Goal: Information Seeking & Learning: Learn about a topic

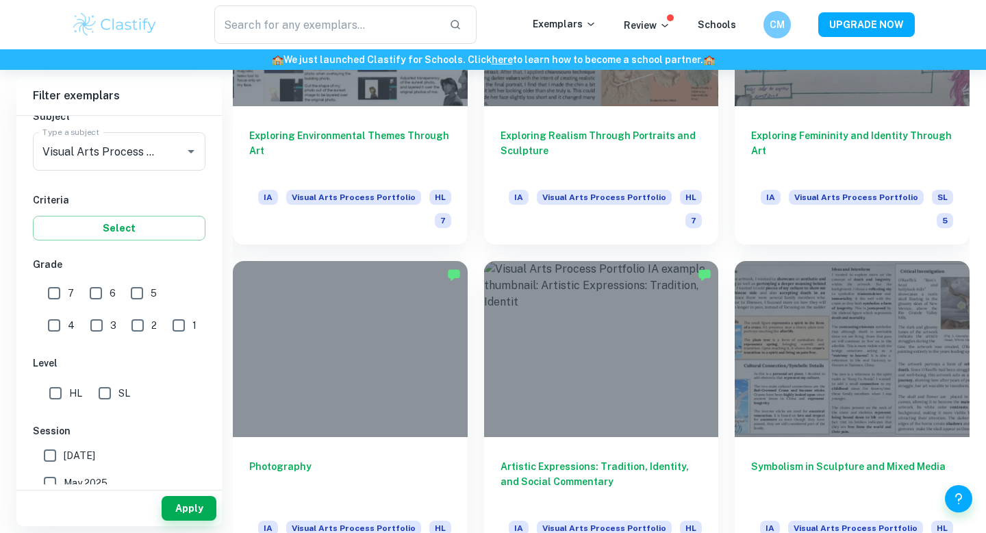
scroll to position [1457, 0]
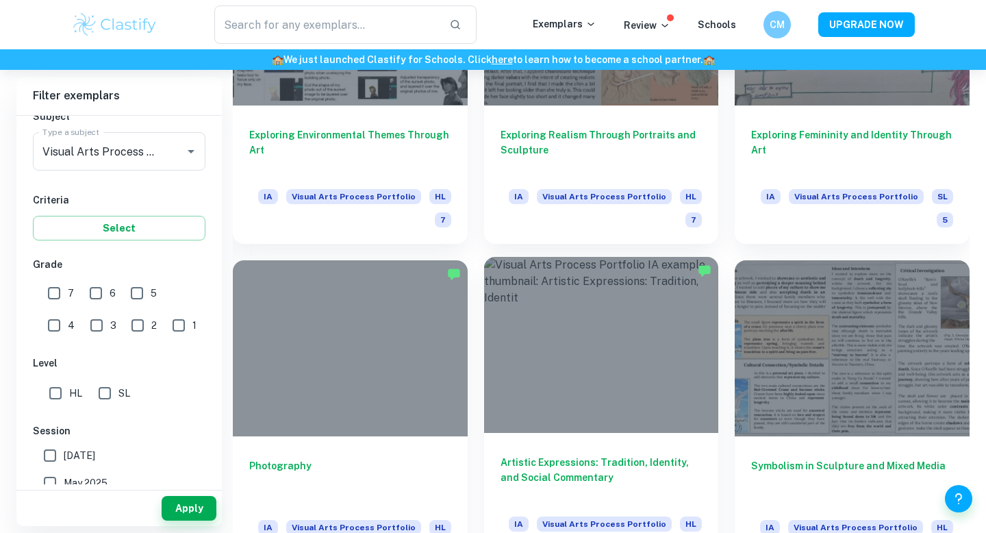
click at [683, 370] on div at bounding box center [601, 345] width 235 height 176
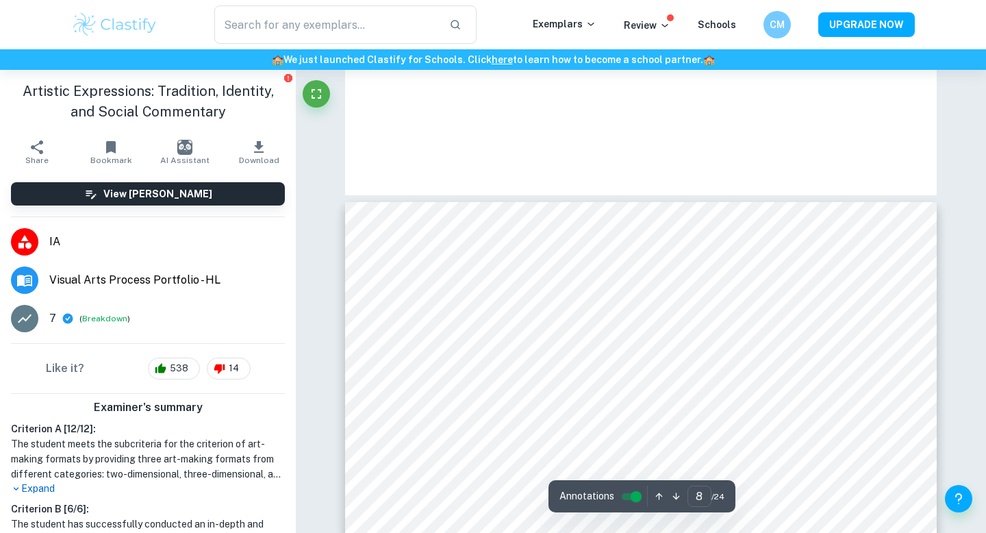
scroll to position [2455, 0]
type input "9"
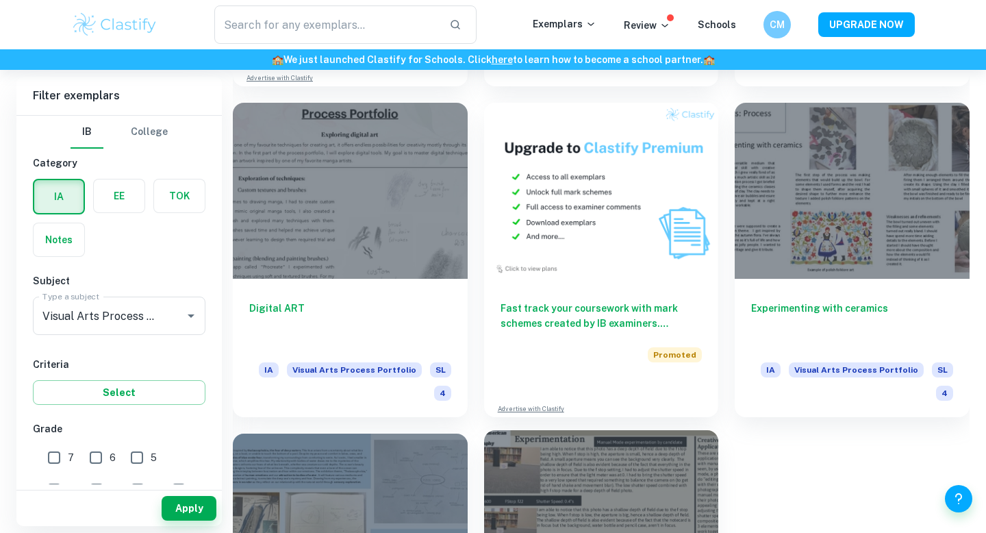
scroll to position [2590, 0]
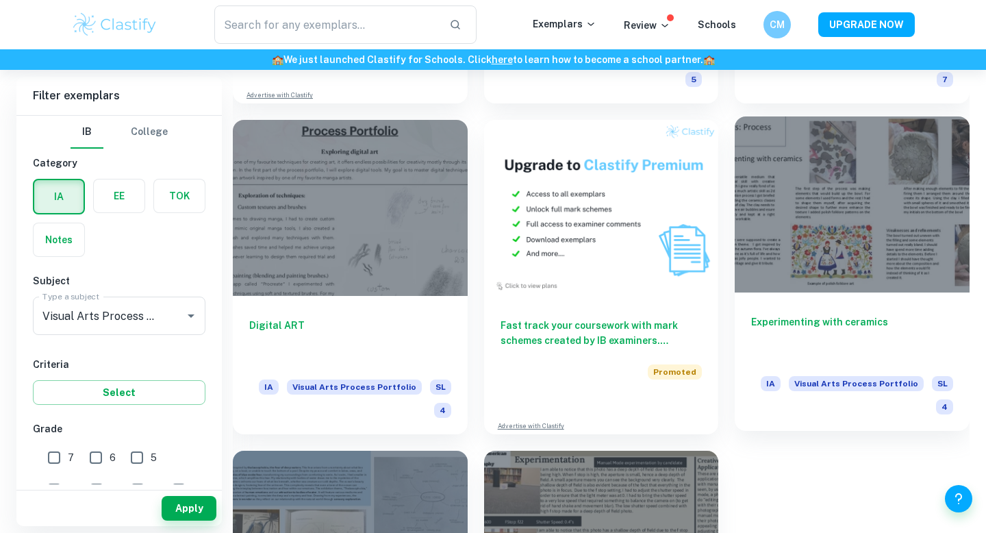
click at [905, 219] on div at bounding box center [852, 204] width 235 height 176
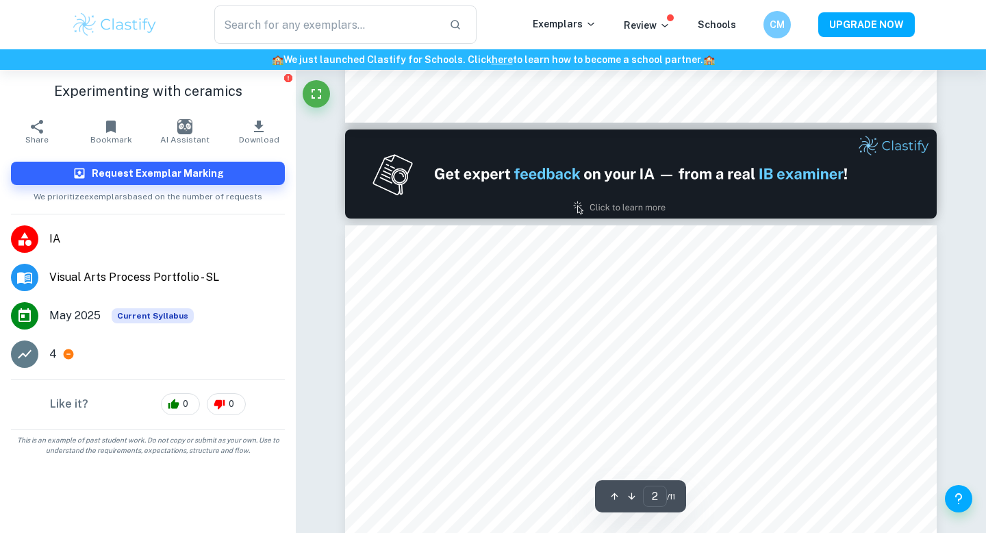
scroll to position [622, 0]
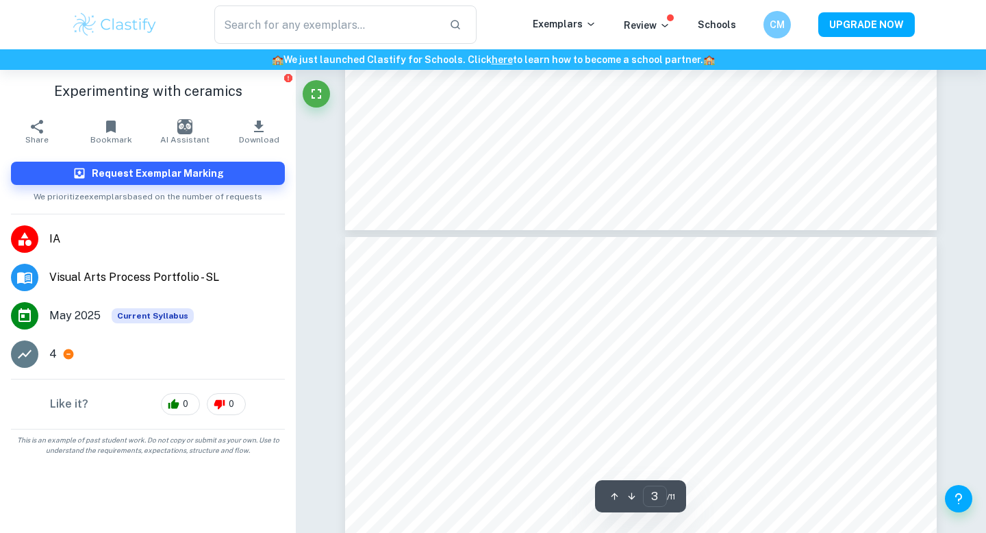
type input "4"
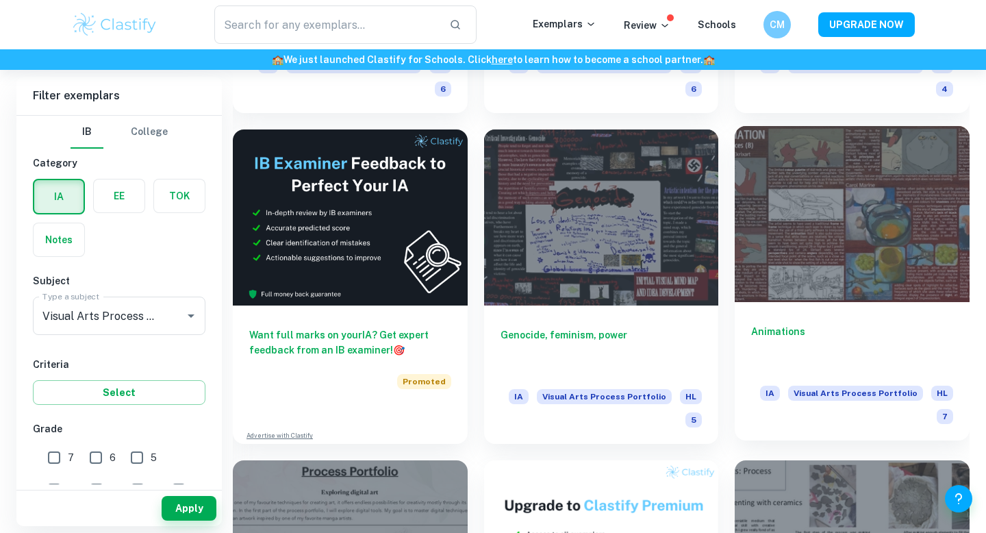
scroll to position [2245, 0]
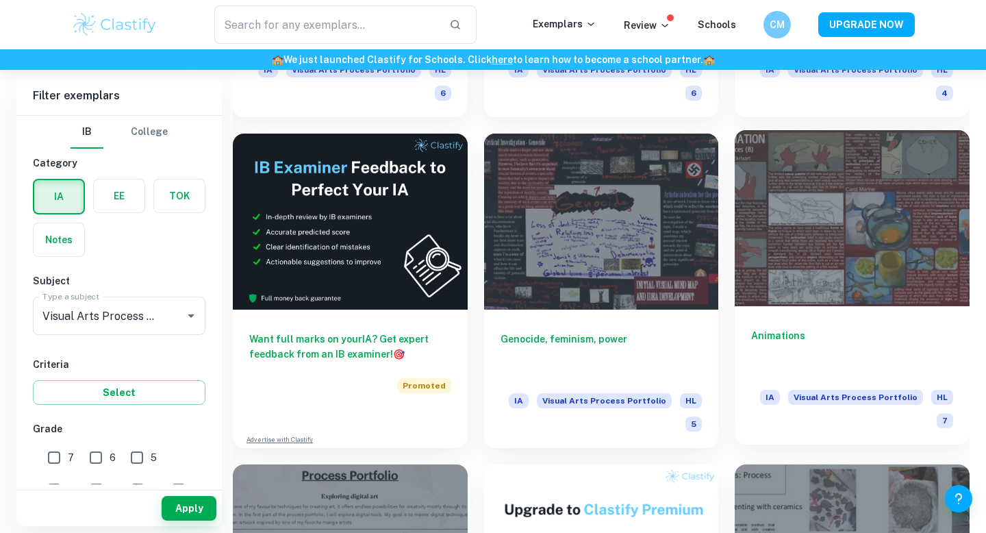
click at [815, 262] on div at bounding box center [852, 218] width 235 height 176
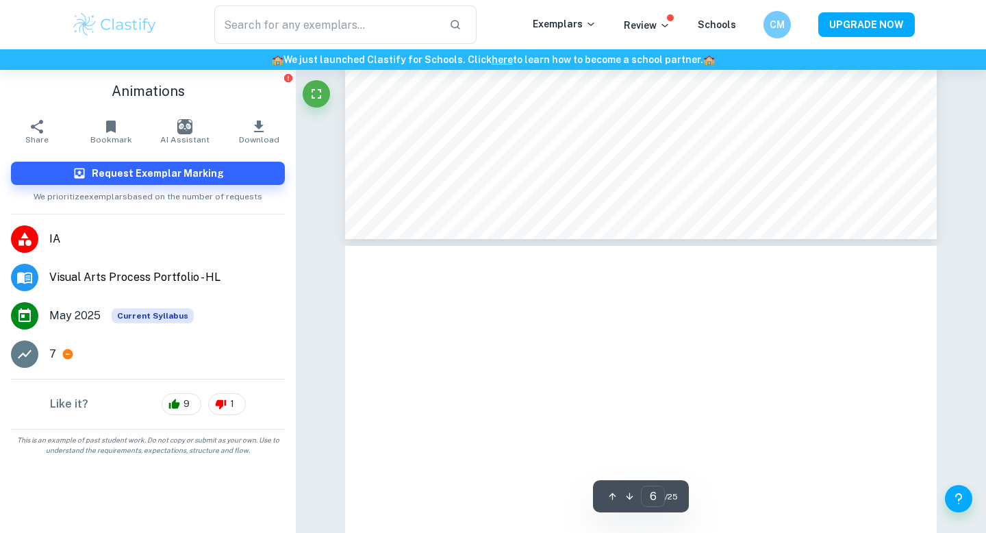
scroll to position [2143, 0]
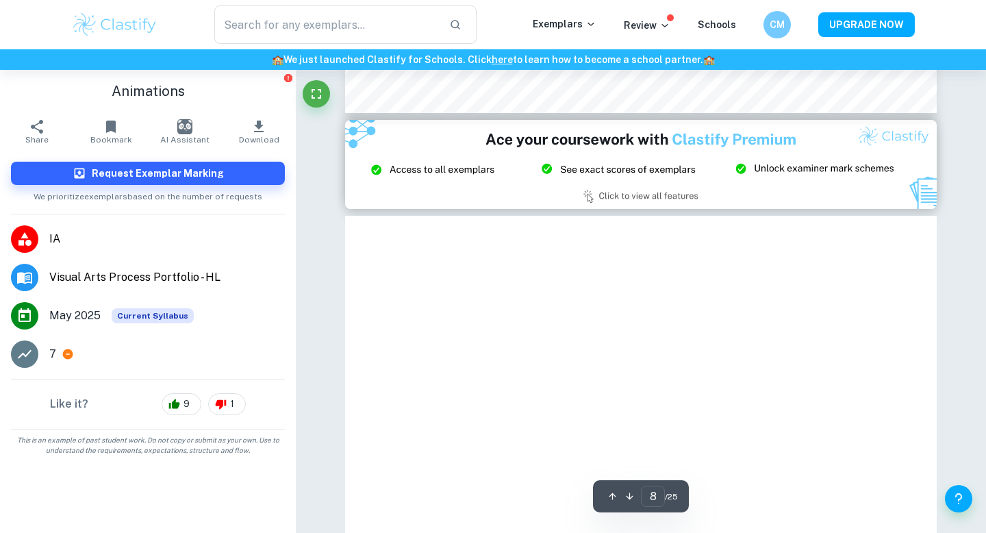
type input "9"
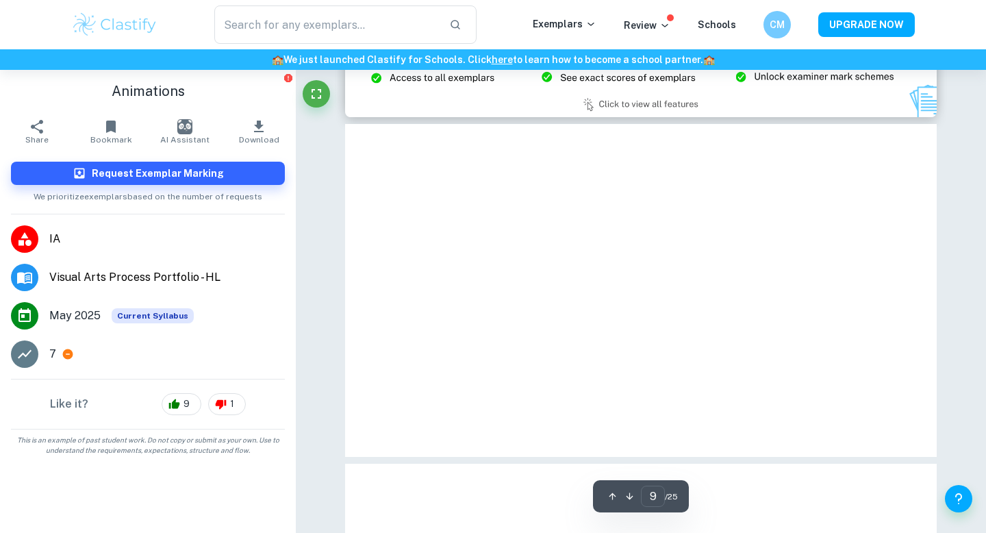
scroll to position [3139, 0]
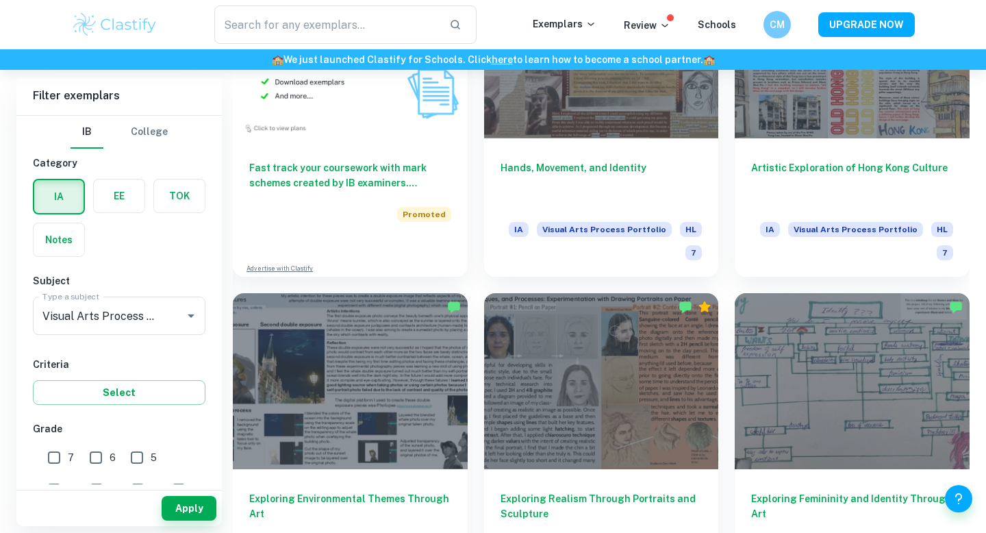
scroll to position [1157, 0]
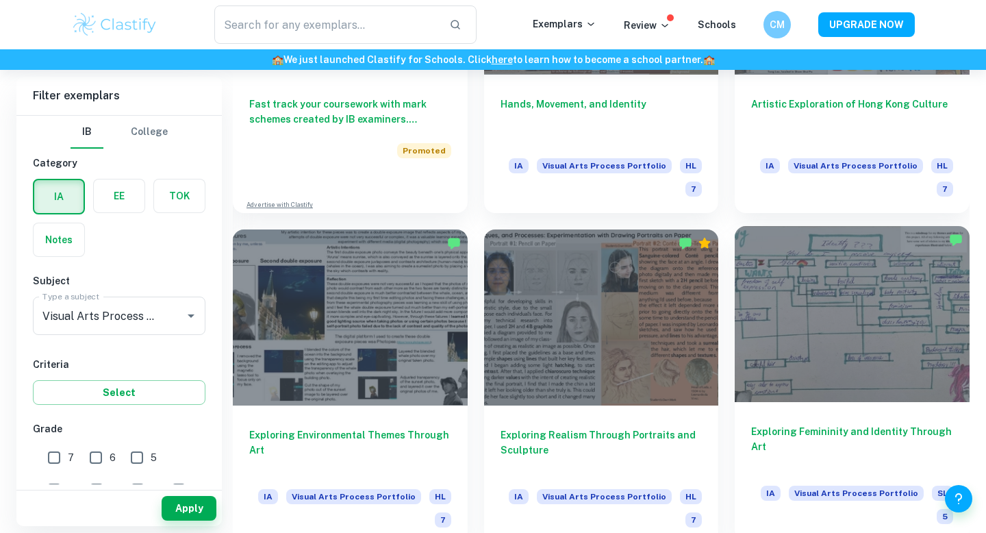
click at [827, 327] on div at bounding box center [852, 314] width 235 height 176
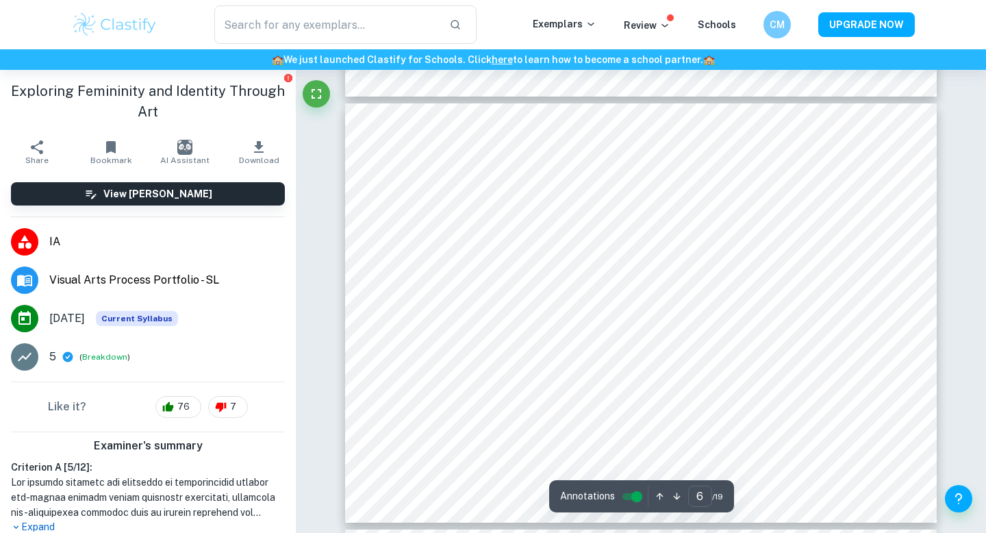
scroll to position [2295, 0]
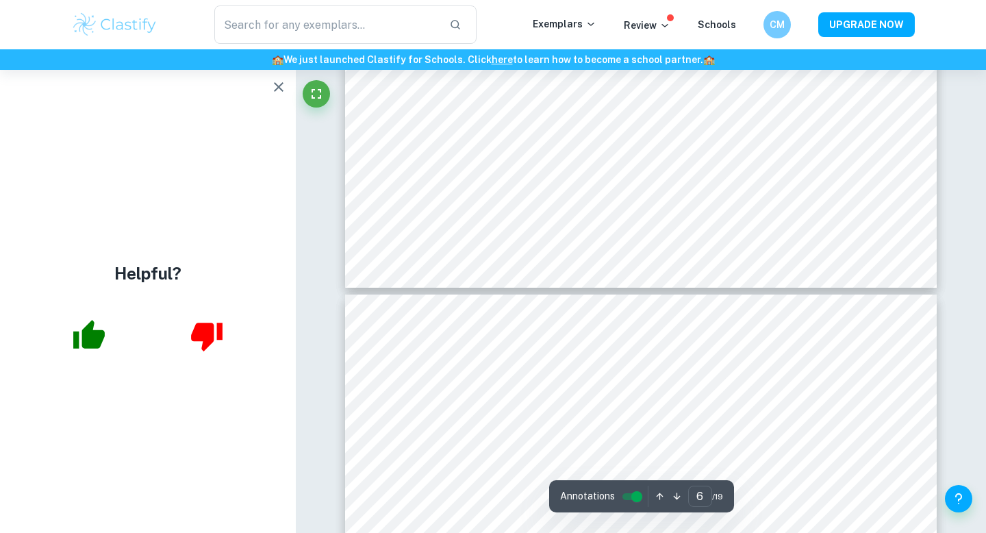
type input "7"
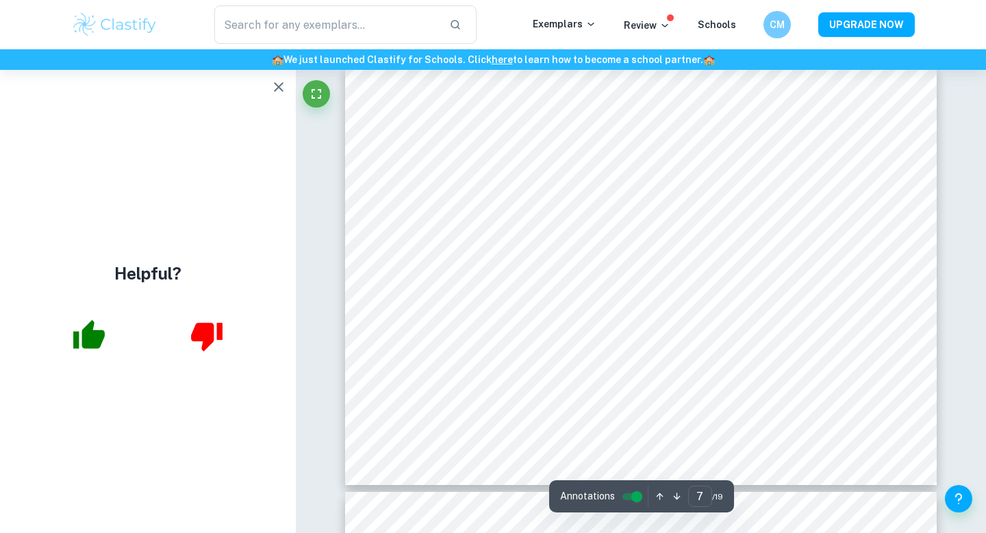
scroll to position [2741, 0]
